Goal: Information Seeking & Learning: Check status

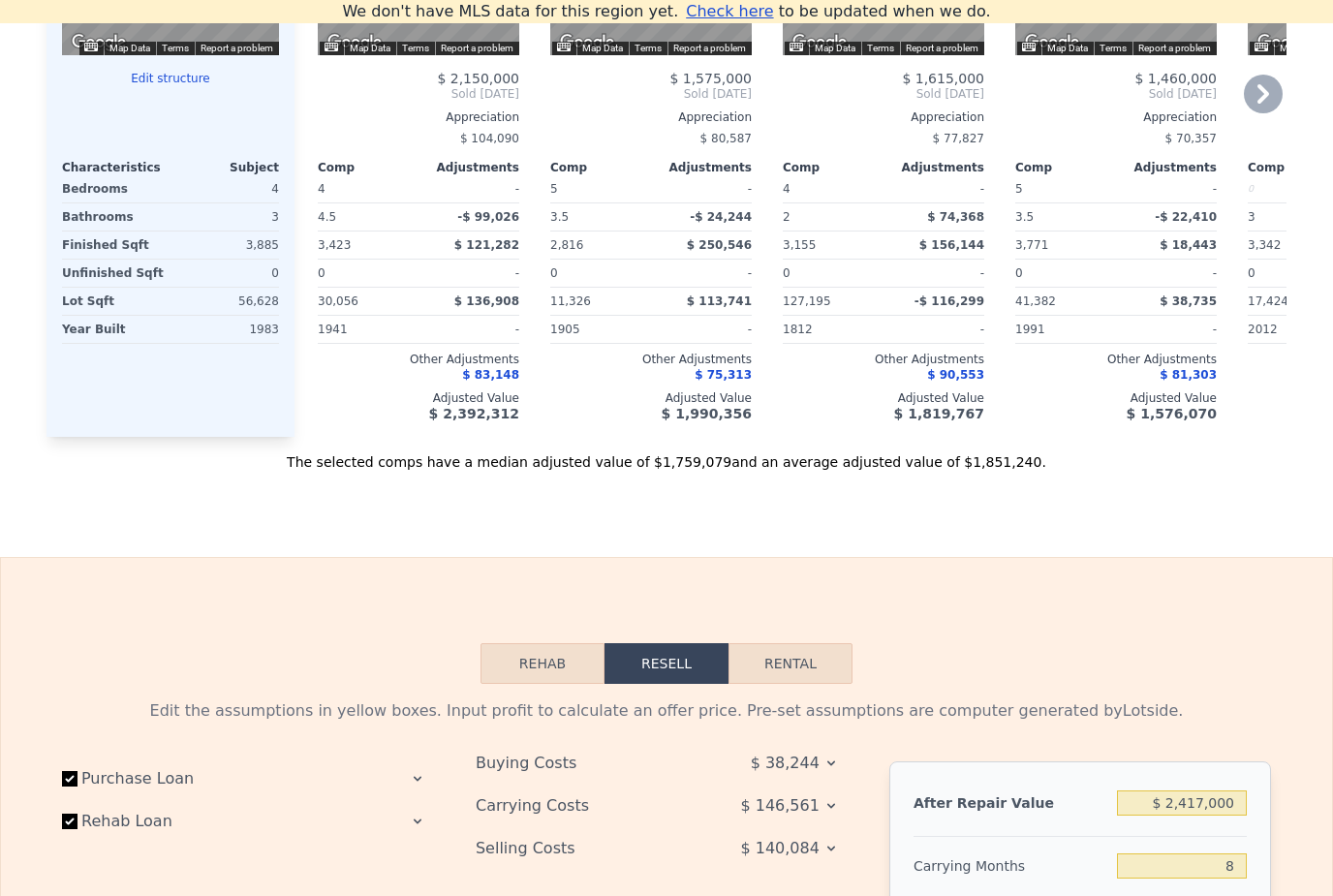
scroll to position [2223, 0]
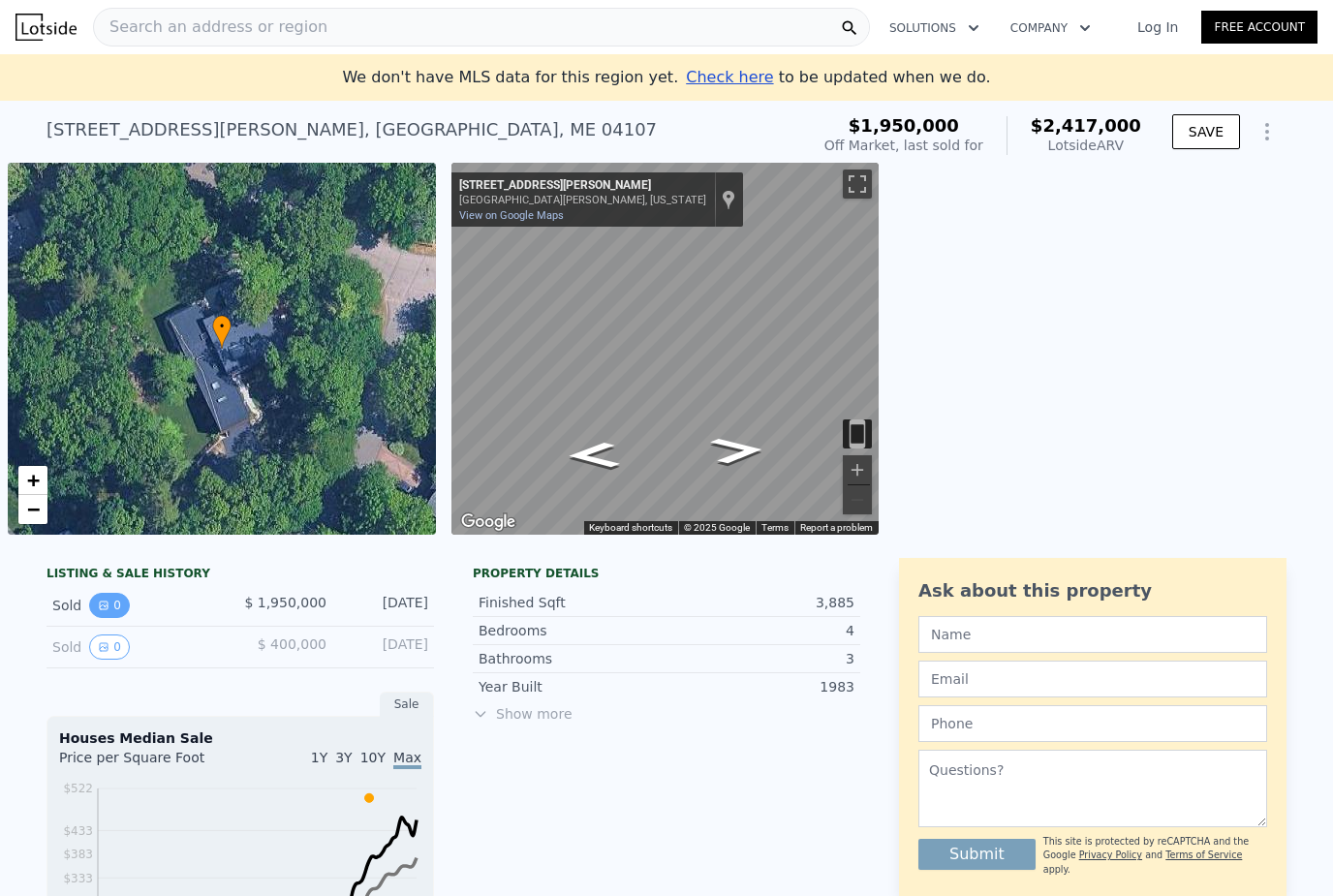
click at [108, 609] on icon "View historical data" at bounding box center [103, 605] width 12 height 12
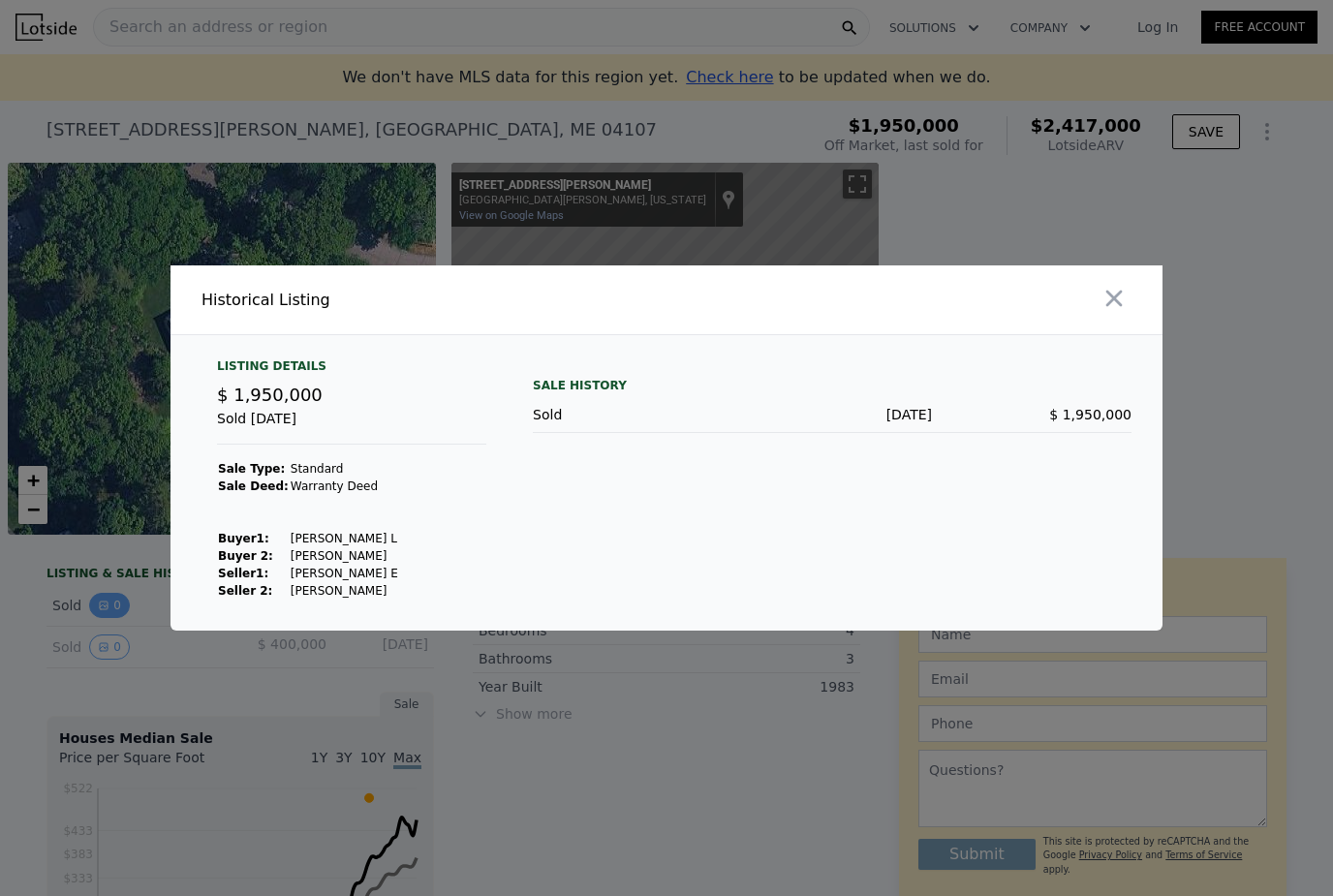
scroll to position [5, 0]
click at [1110, 312] on icon "button" at bounding box center [1114, 298] width 27 height 27
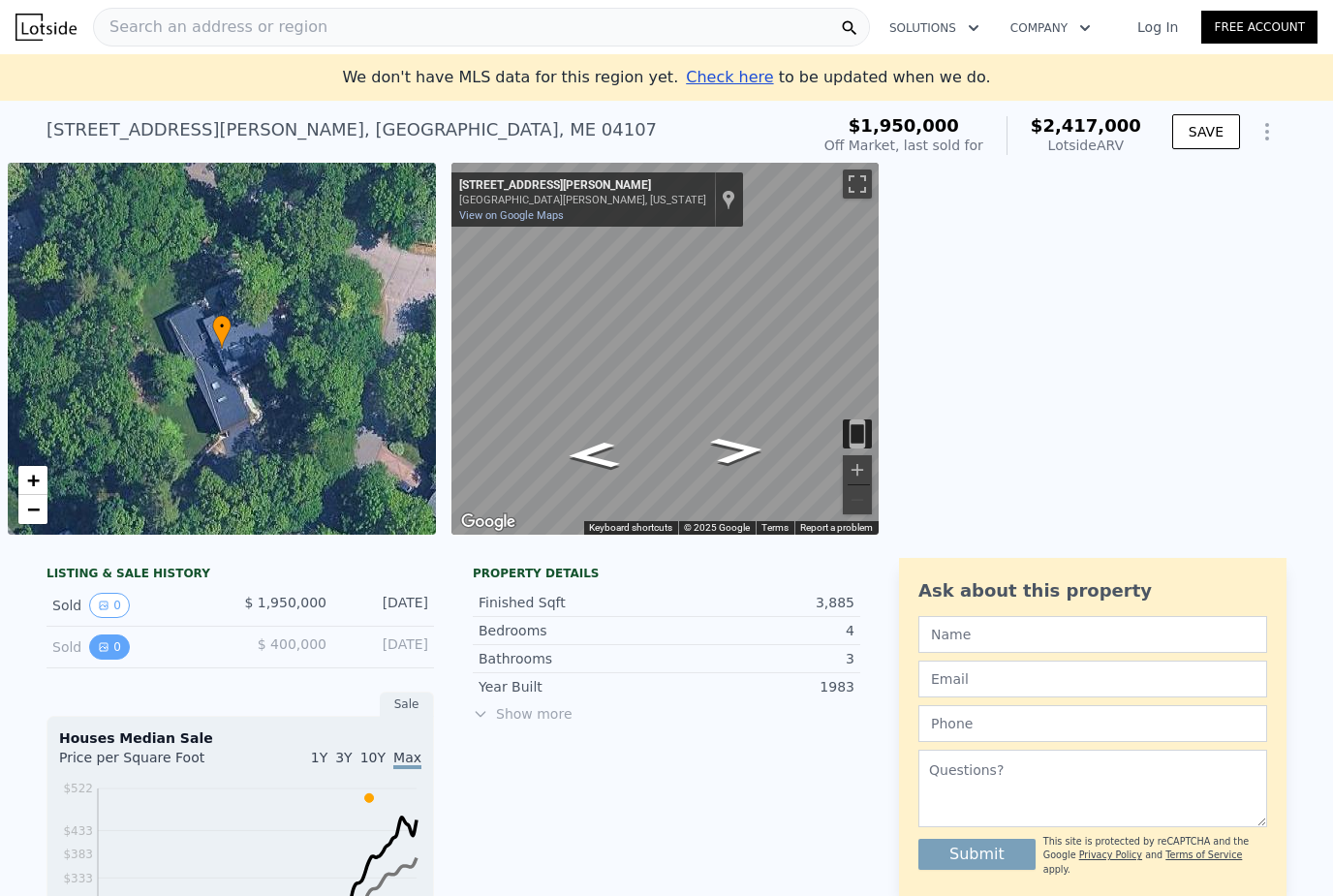
click at [103, 641] on icon "View historical data" at bounding box center [103, 646] width 12 height 12
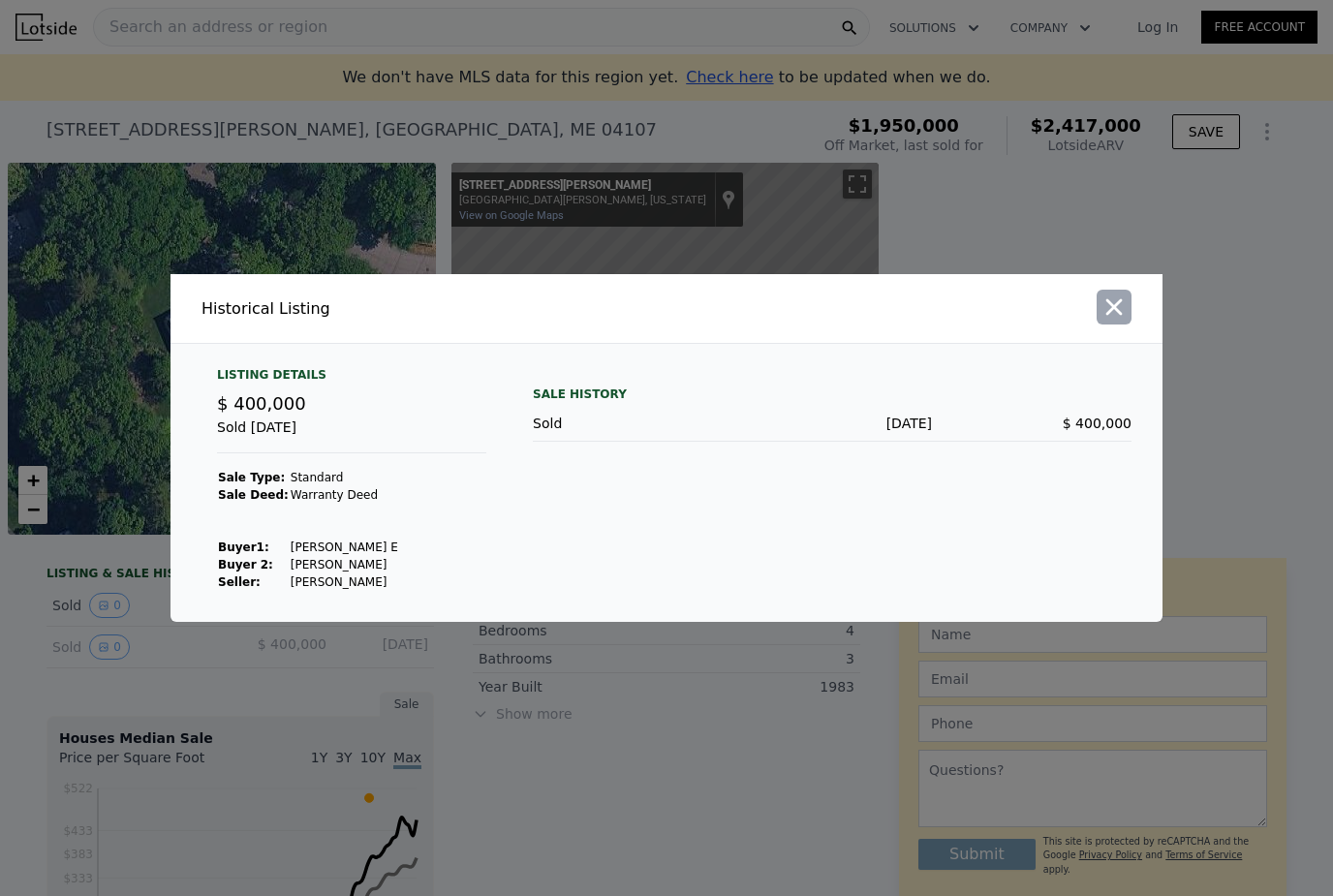
click at [1113, 316] on icon "button" at bounding box center [1114, 307] width 17 height 17
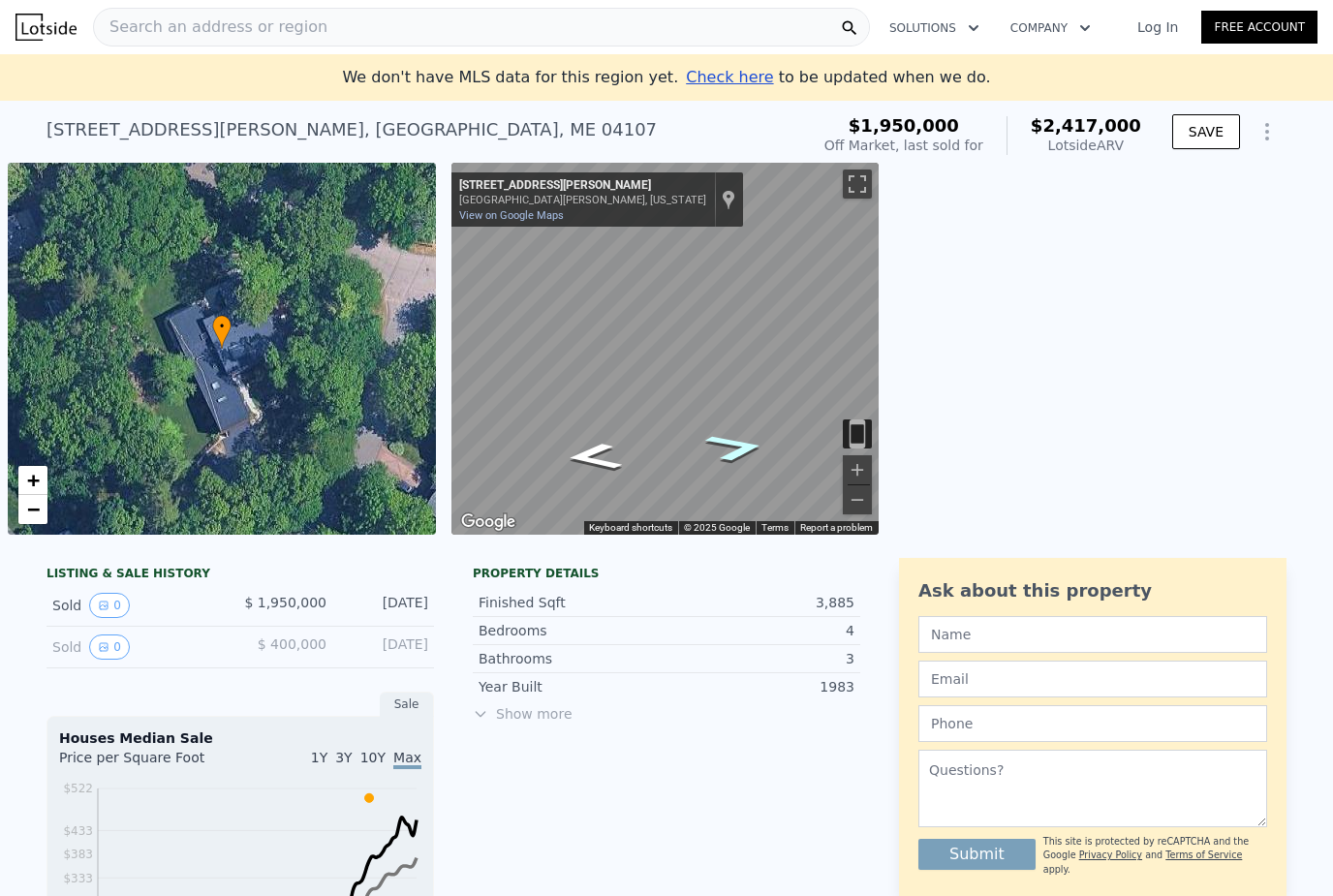
click at [748, 448] on icon "Go West, Littlejohn Rd" at bounding box center [735, 448] width 113 height 43
